Goal: Transaction & Acquisition: Purchase product/service

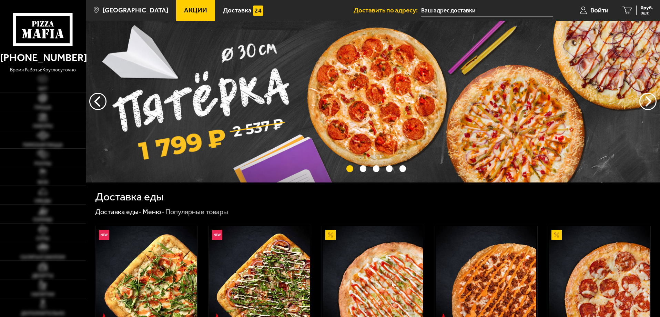
type input "[STREET_ADDRESS][PERSON_NAME]"
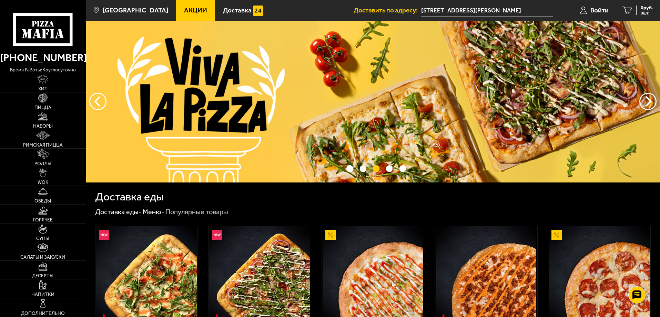
drag, startPoint x: 29, startPoint y: 170, endPoint x: 11, endPoint y: 69, distance: 102.5
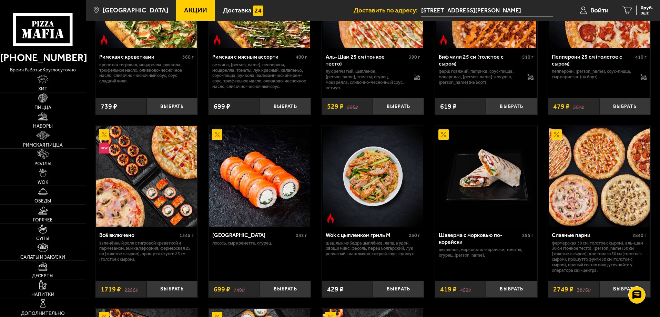
scroll to position [276, 0]
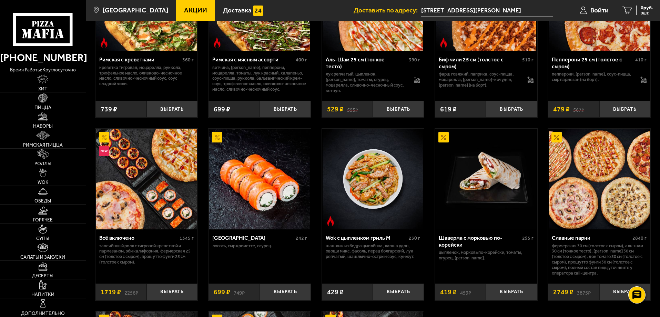
click at [49, 102] on link "Пицца" at bounding box center [43, 101] width 86 height 18
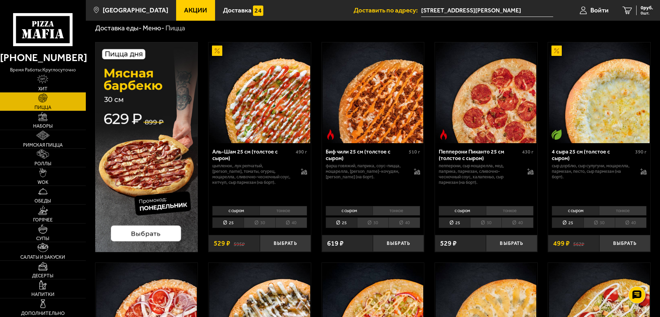
scroll to position [34, 0]
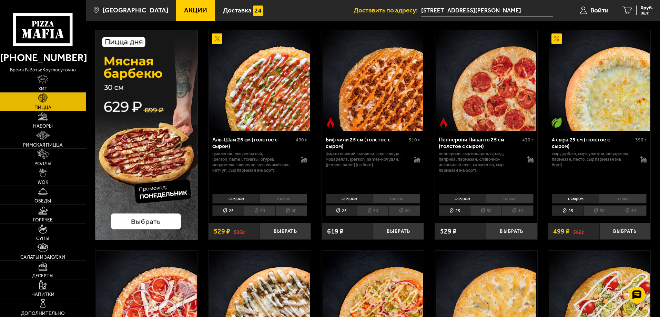
click at [263, 212] on li "30" at bounding box center [259, 210] width 31 height 11
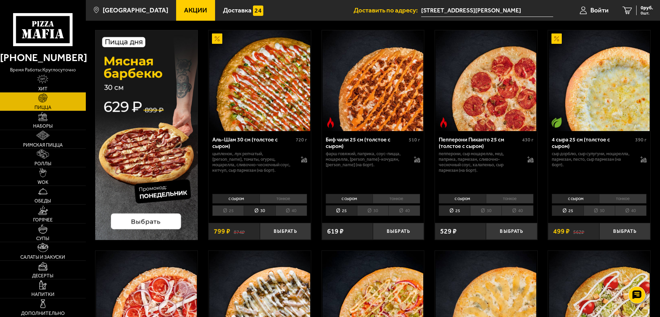
click at [234, 213] on li "25" at bounding box center [227, 210] width 31 height 11
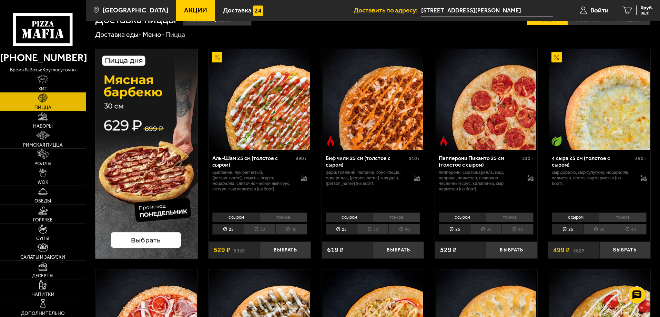
scroll to position [0, 0]
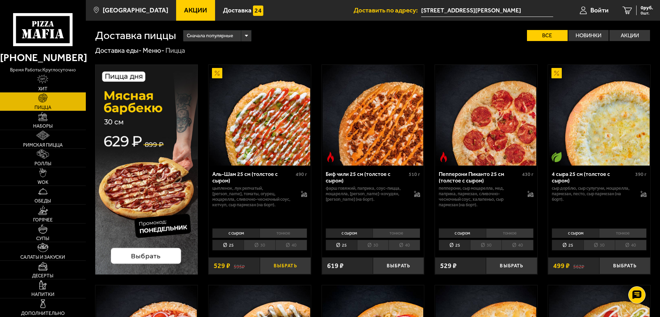
click at [280, 266] on button "Выбрать" at bounding box center [285, 265] width 51 height 17
click at [281, 233] on li "тонкое" at bounding box center [283, 233] width 48 height 10
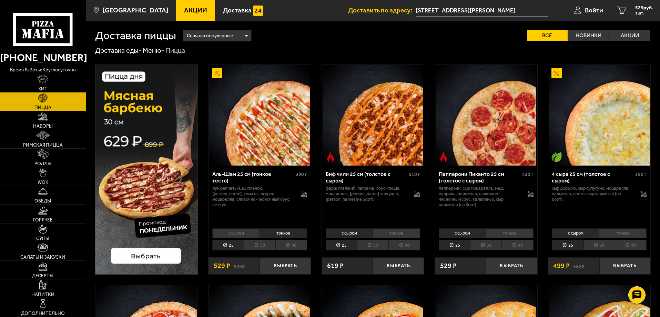
click at [243, 231] on li "с сыром" at bounding box center [235, 233] width 47 height 10
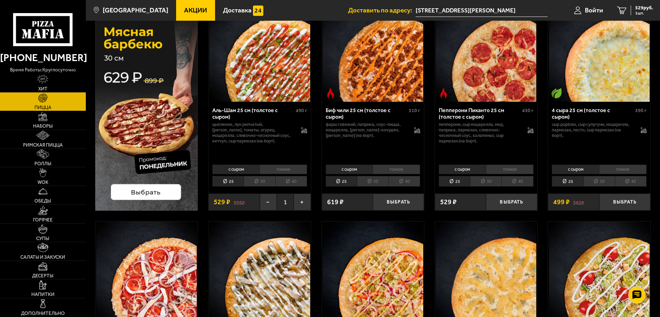
scroll to position [69, 0]
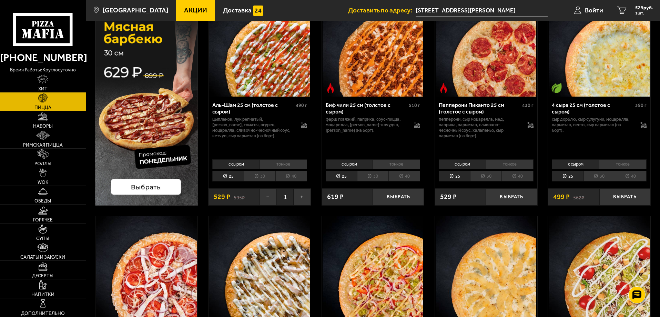
click at [272, 165] on li "тонкое" at bounding box center [283, 164] width 48 height 10
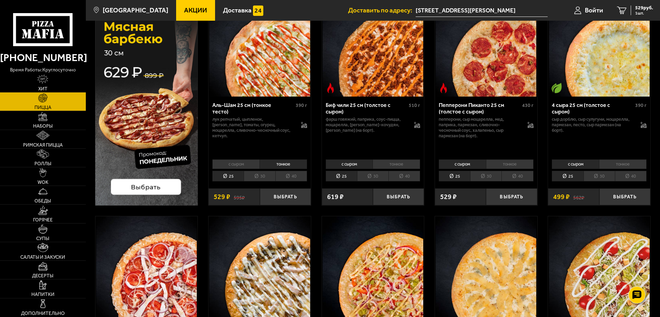
click at [254, 167] on li "с сыром" at bounding box center [235, 164] width 47 height 10
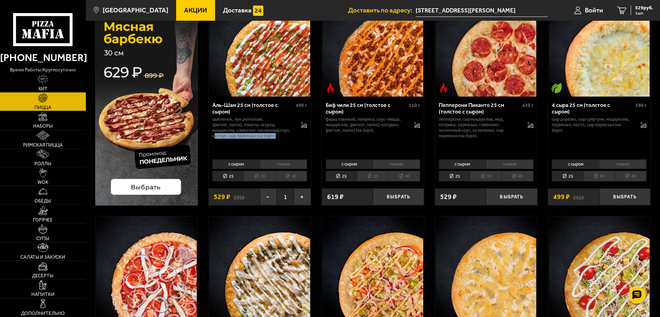
click at [270, 134] on p "цыпленок, лук репчатый, [PERSON_NAME], томаты, огурец, моцарелла, сливочно-чесн…" at bounding box center [253, 127] width 82 height 22
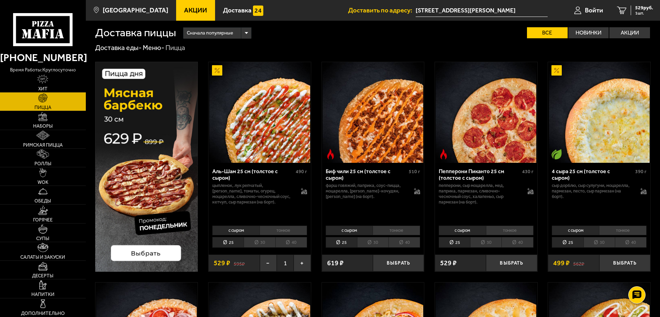
scroll to position [0, 0]
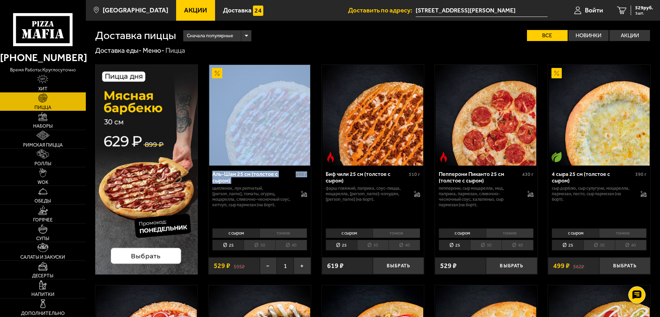
drag, startPoint x: 308, startPoint y: 167, endPoint x: 303, endPoint y: 166, distance: 5.7
click at [303, 166] on div "Аль-Шам 25 см (толстое с сыром) 490 г цыпленок, лук репчатый, салат айсберг, то…" at bounding box center [259, 195] width 102 height 60
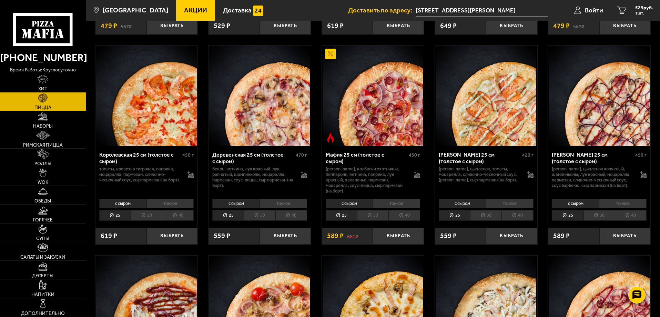
scroll to position [655, 0]
click at [402, 242] on button "Выбрать" at bounding box center [398, 236] width 51 height 17
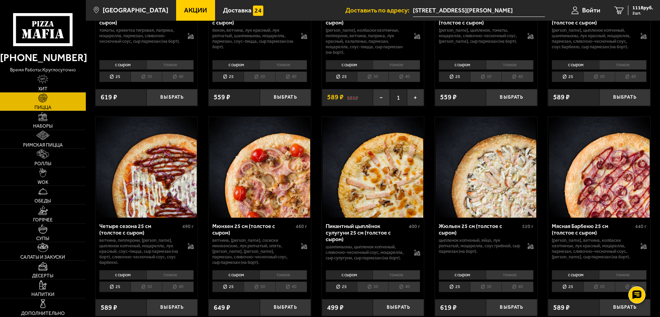
scroll to position [861, 0]
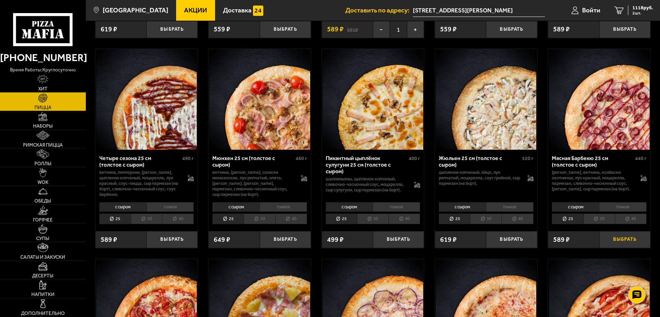
click at [635, 248] on button "Выбрать" at bounding box center [624, 239] width 51 height 17
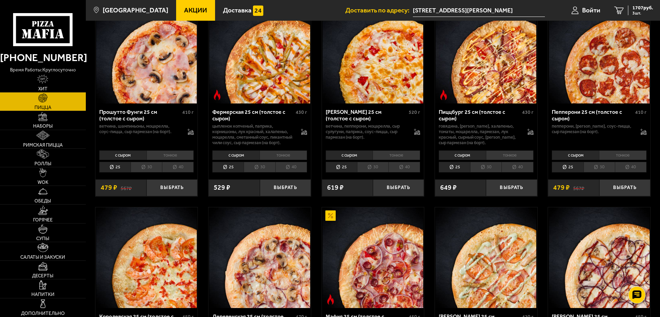
scroll to position [482, 0]
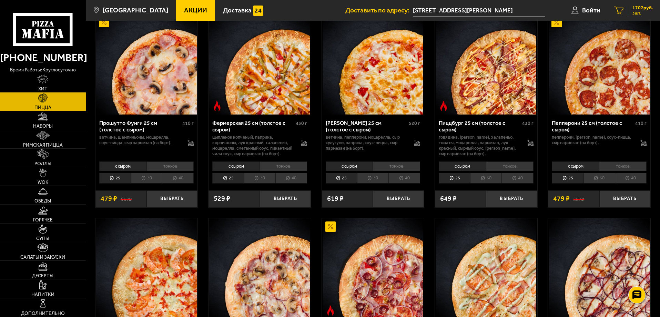
click at [613, 8] on link "3 1707 руб. 3 шт." at bounding box center [633, 10] width 53 height 21
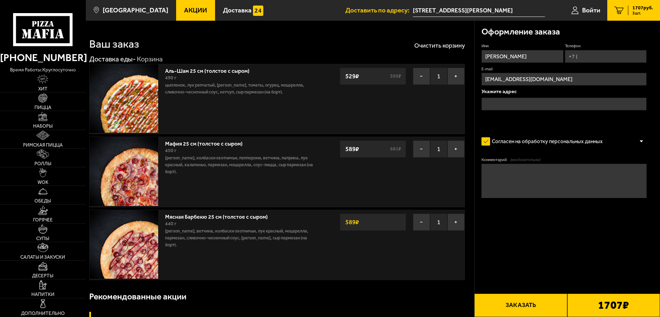
type input "[STREET_ADDRESS][PERSON_NAME]"
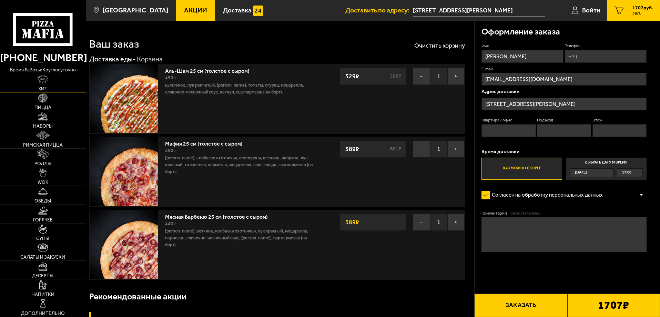
click at [55, 87] on link "Хит" at bounding box center [43, 83] width 86 height 18
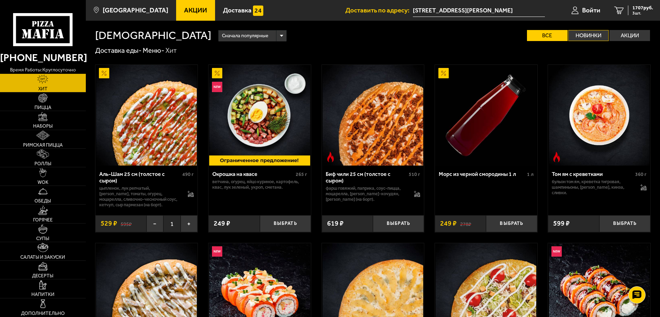
click at [585, 31] on label "Новинки" at bounding box center [588, 35] width 41 height 11
click at [0, 0] on input "Новинки" at bounding box center [0, 0] width 0 height 0
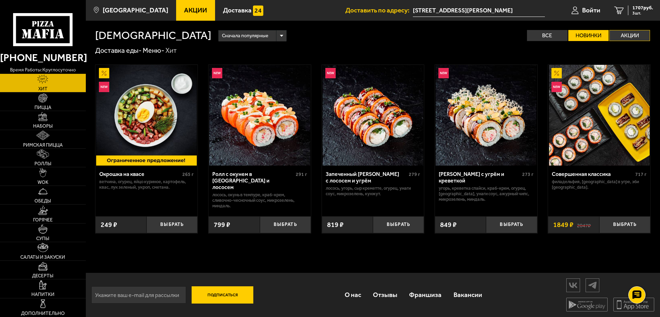
click at [621, 33] on label "Акции" at bounding box center [629, 35] width 41 height 11
click at [0, 0] on input "Акции" at bounding box center [0, 0] width 0 height 0
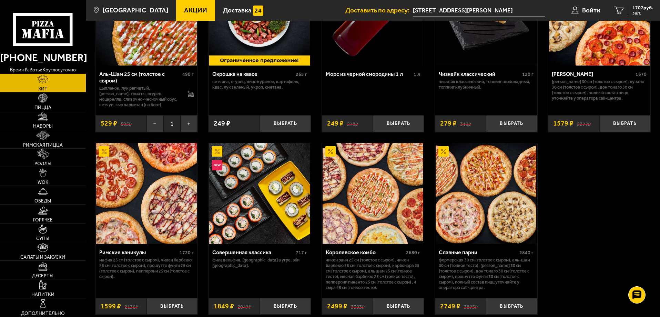
scroll to position [97, 0]
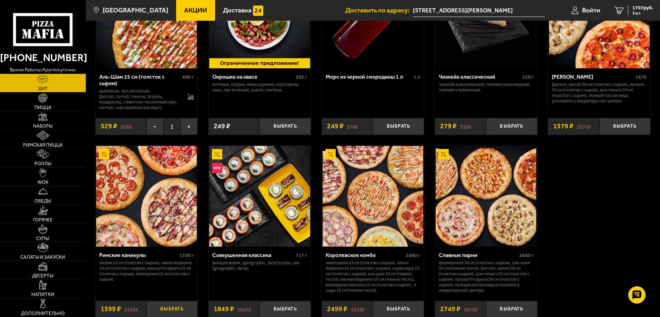
click at [165, 311] on button "Выбрать" at bounding box center [171, 308] width 51 height 17
click at [634, 13] on span "4 шт." at bounding box center [642, 13] width 21 height 4
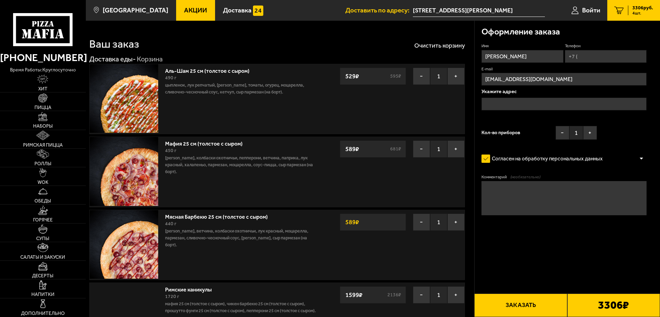
type input "[STREET_ADDRESS][PERSON_NAME]"
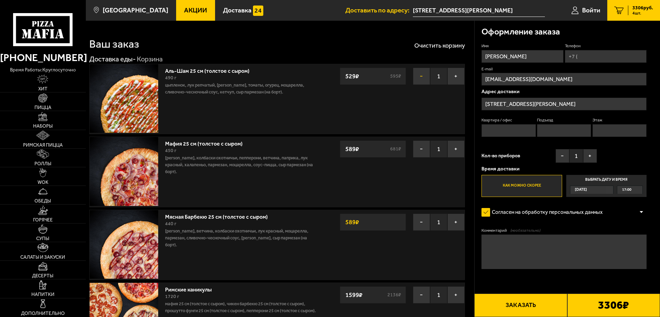
click at [426, 77] on button "−" at bounding box center [421, 76] width 17 height 17
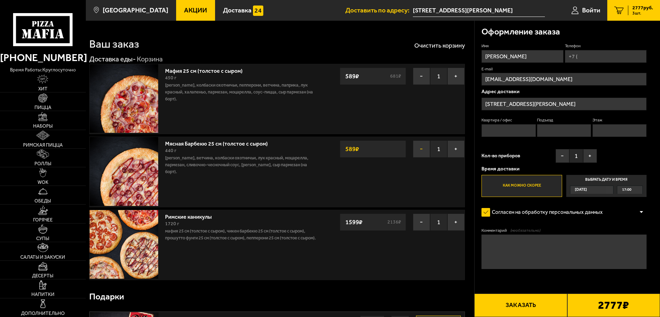
click at [421, 148] on button "−" at bounding box center [421, 148] width 17 height 17
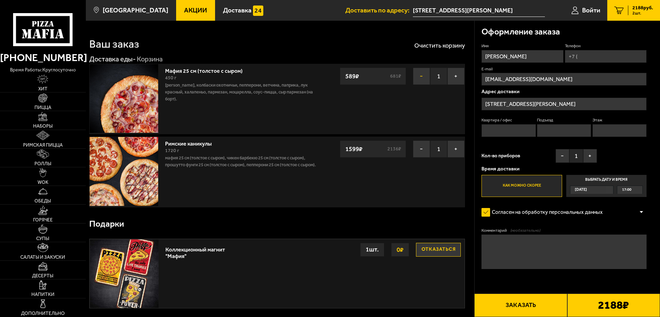
click at [417, 74] on button "−" at bounding box center [421, 76] width 17 height 17
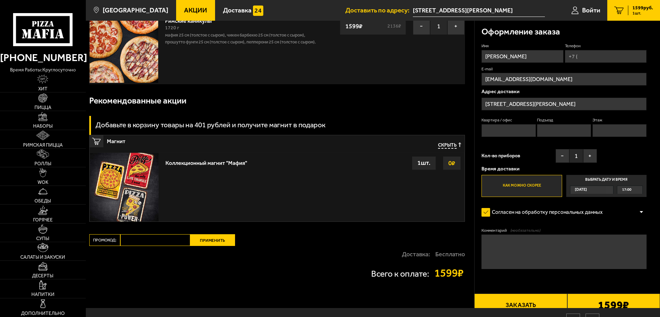
scroll to position [17, 0]
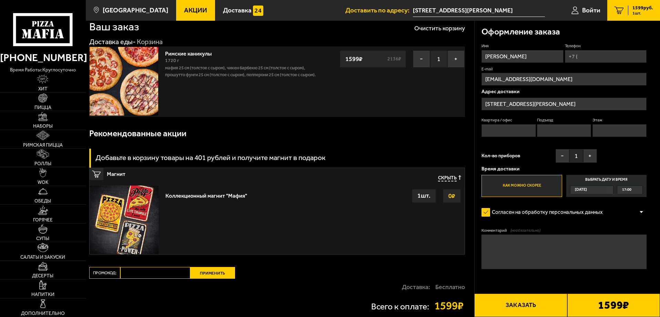
click at [117, 71] on img at bounding box center [124, 81] width 69 height 69
click at [127, 80] on img at bounding box center [124, 81] width 69 height 69
drag, startPoint x: 194, startPoint y: 51, endPoint x: 82, endPoint y: 50, distance: 112.3
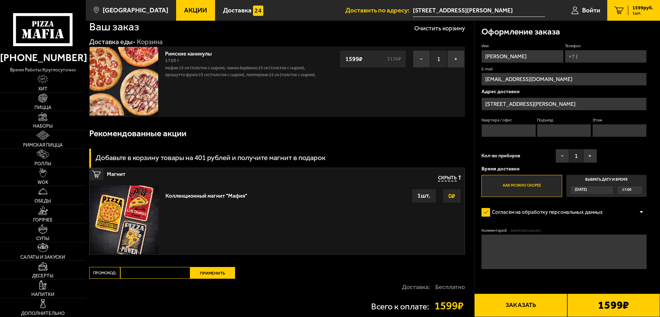
click at [82, 50] on div "[PHONE_NUMBER] время работы: круглосуточно" at bounding box center [43, 60] width 86 height 28
click at [135, 107] on img at bounding box center [124, 81] width 69 height 69
click at [36, 108] on span "Пицца" at bounding box center [42, 107] width 17 height 5
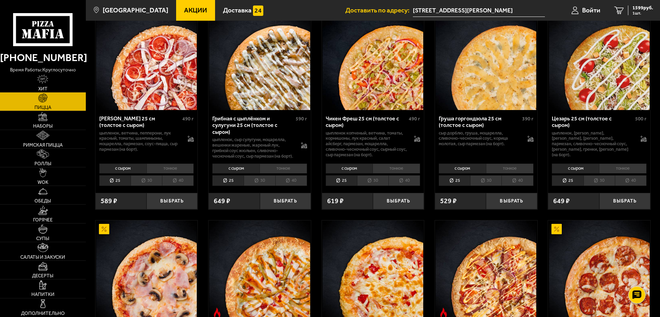
scroll to position [379, 0]
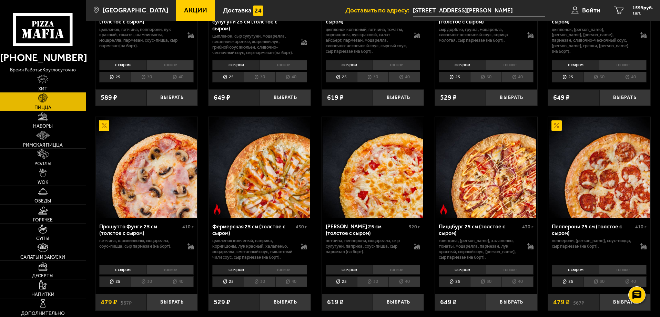
click at [136, 217] on img at bounding box center [146, 167] width 101 height 101
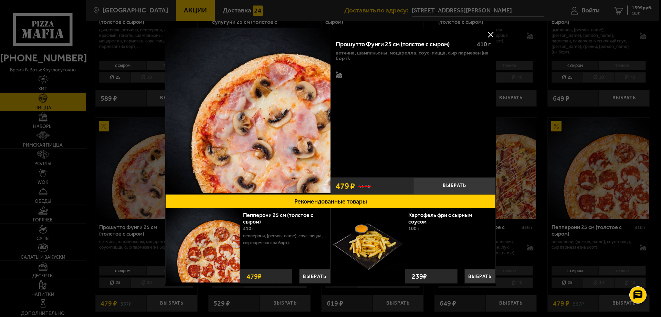
click at [489, 34] on button at bounding box center [491, 34] width 10 height 10
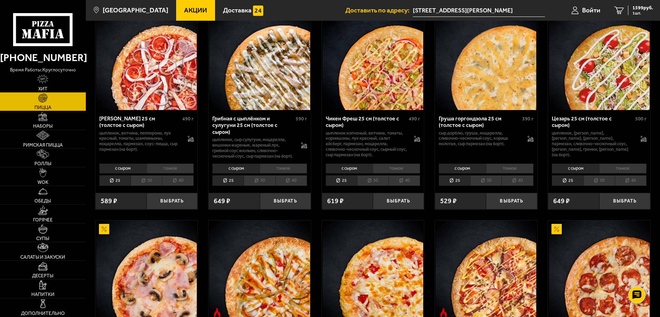
scroll to position [69, 0]
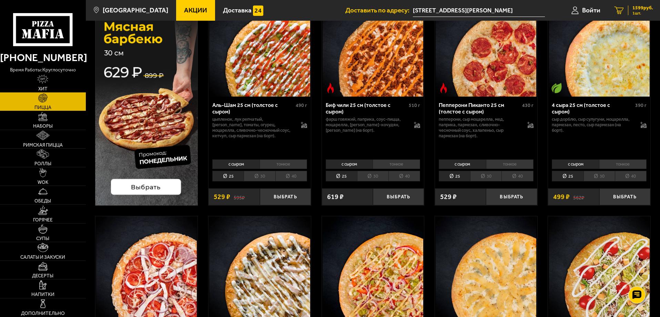
click at [637, 10] on span "1599 руб." at bounding box center [642, 8] width 21 height 5
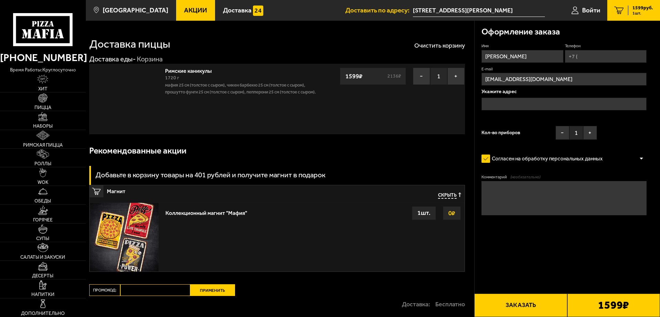
type input "[STREET_ADDRESS][PERSON_NAME]"
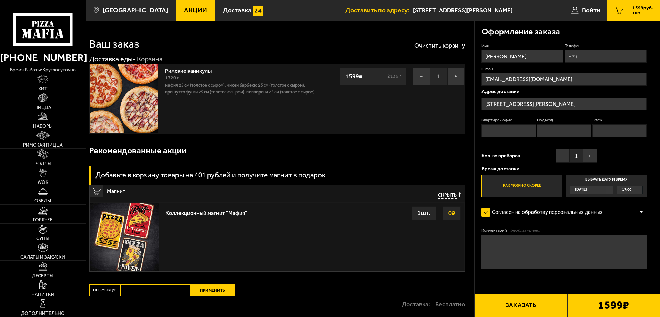
click at [585, 58] on input "Телефон" at bounding box center [606, 56] width 82 height 13
type input "[PHONE_NUMBER]"
click at [493, 127] on input "Квартира / офис" at bounding box center [508, 130] width 54 height 13
type input "338"
click at [554, 130] on input "Подъезд" at bounding box center [564, 130] width 54 height 13
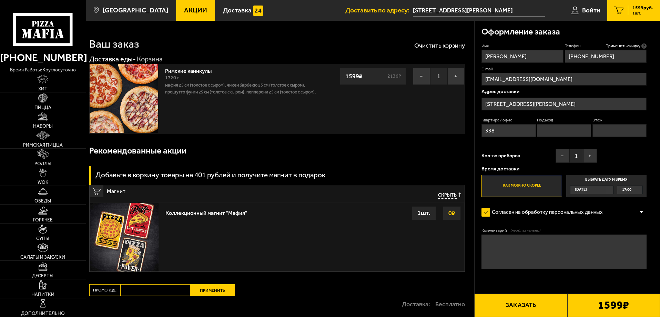
type input "4"
click at [606, 131] on input "Этаж" at bounding box center [619, 130] width 54 height 13
type input "6"
click at [631, 189] on span "17:00" at bounding box center [626, 190] width 9 height 8
click at [0, 0] on input "Выбрать дату и время [DATE] 17:00" at bounding box center [0, 0] width 0 height 0
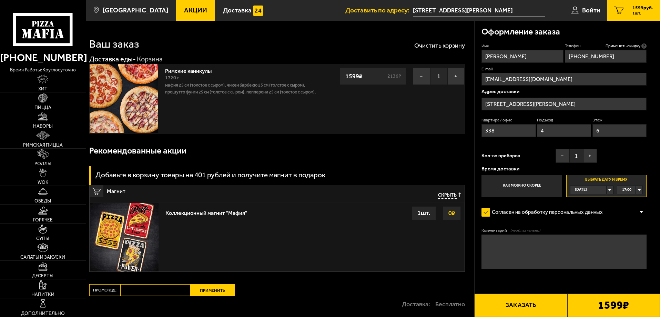
click at [638, 189] on div "17:00" at bounding box center [629, 190] width 25 height 8
click at [634, 196] on li "17:00" at bounding box center [629, 198] width 24 height 9
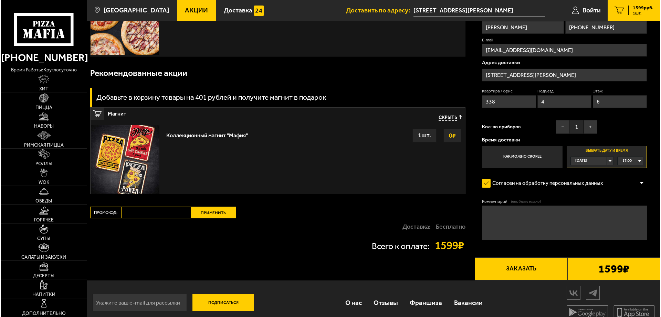
scroll to position [86, 0]
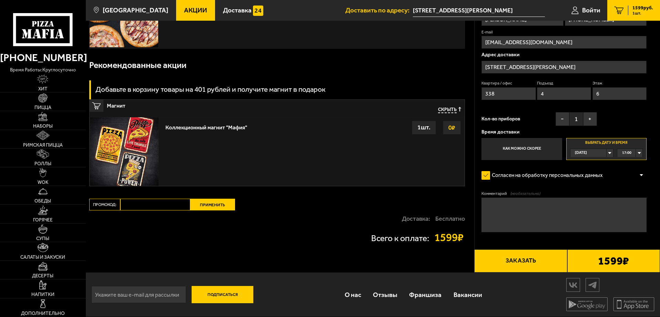
click at [528, 261] on button "Заказать" at bounding box center [520, 260] width 93 height 23
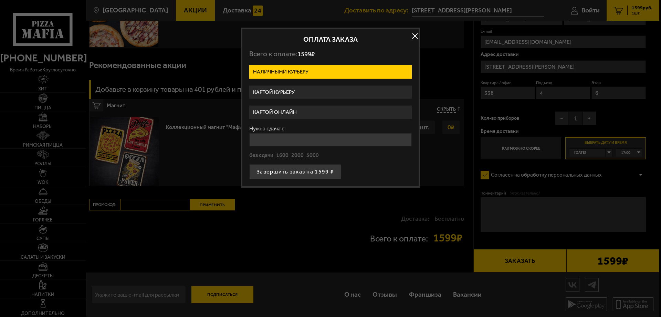
click at [283, 93] on label "Картой курьеру" at bounding box center [330, 91] width 163 height 13
click at [0, 0] on input "Картой курьеру" at bounding box center [0, 0] width 0 height 0
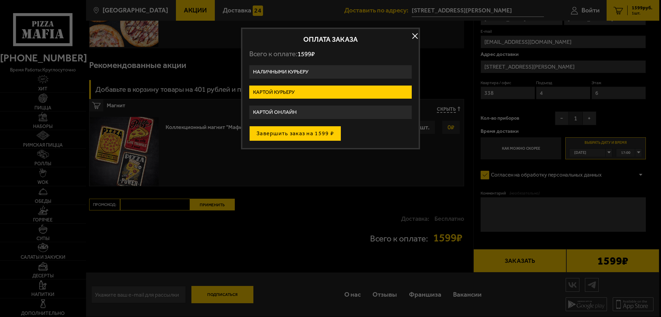
click at [305, 131] on button "Завершить заказ на 1599 ₽" at bounding box center [295, 133] width 92 height 15
